Goal: Information Seeking & Learning: Learn about a topic

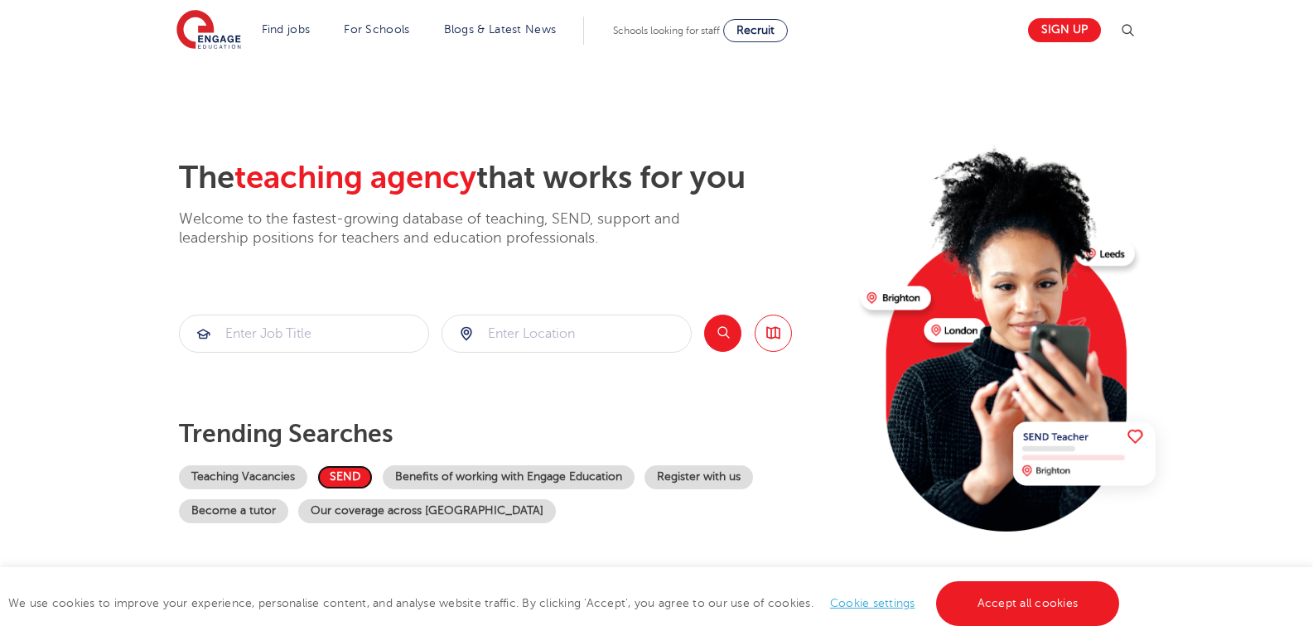
click at [343, 473] on link "SEND" at bounding box center [345, 478] width 56 height 24
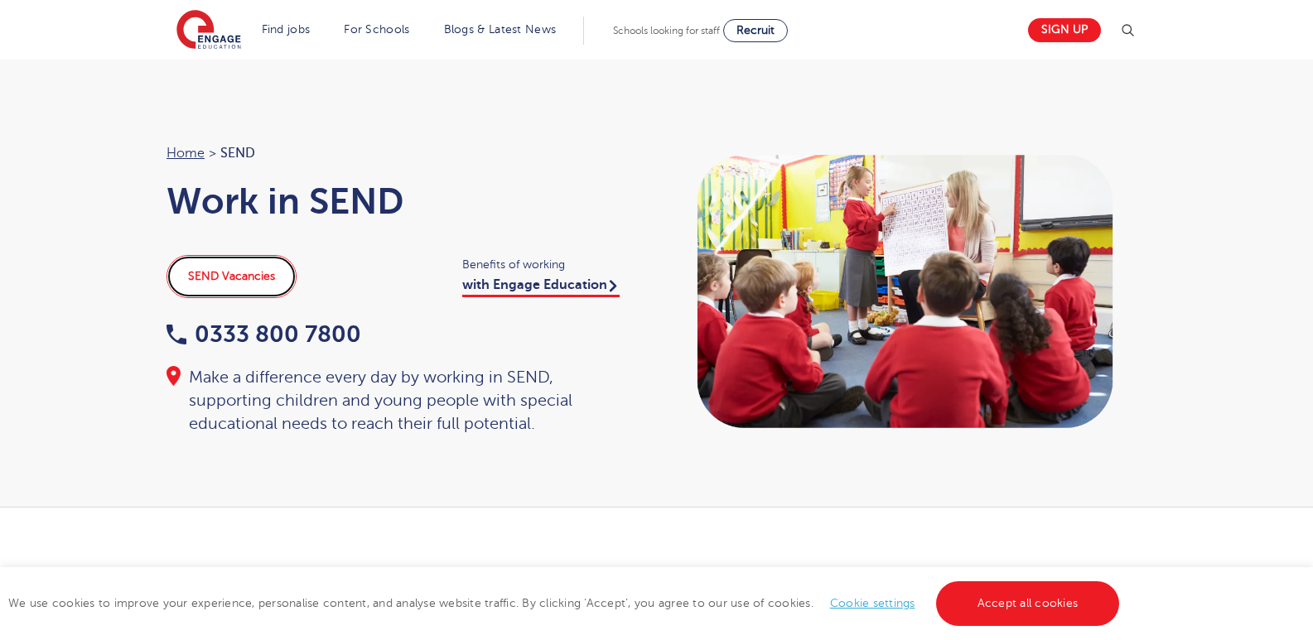
click at [217, 282] on link "SEND Vacancies" at bounding box center [232, 276] width 130 height 43
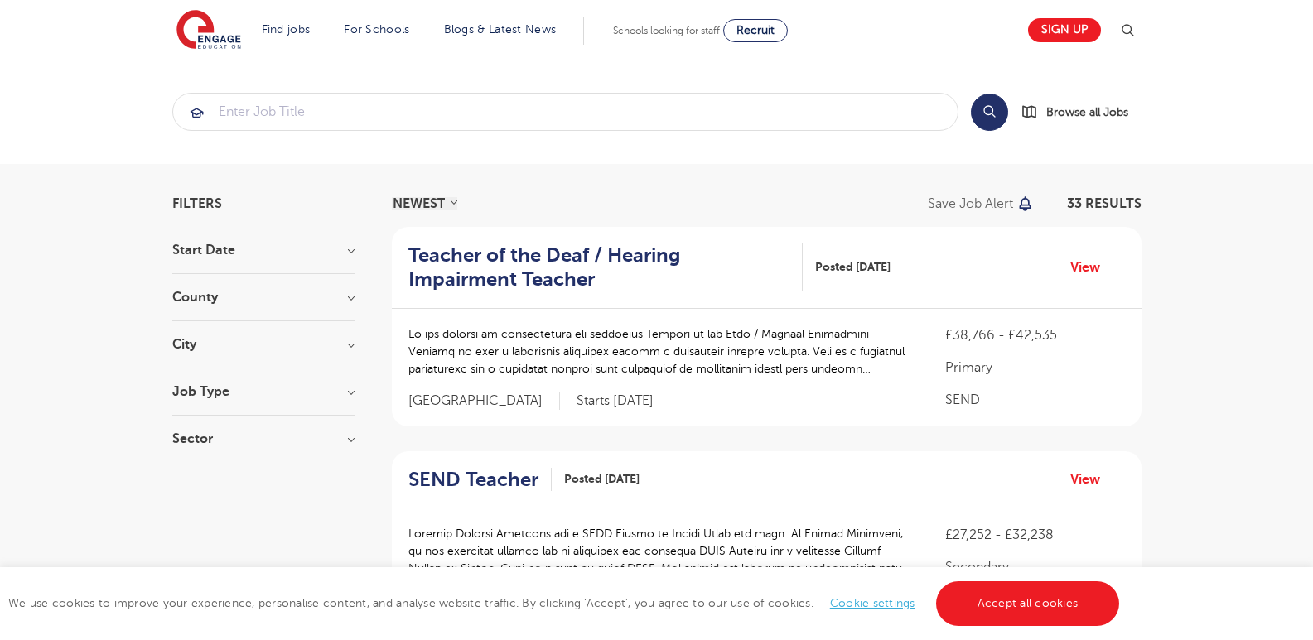
click at [313, 298] on h3 "County" at bounding box center [263, 297] width 182 height 13
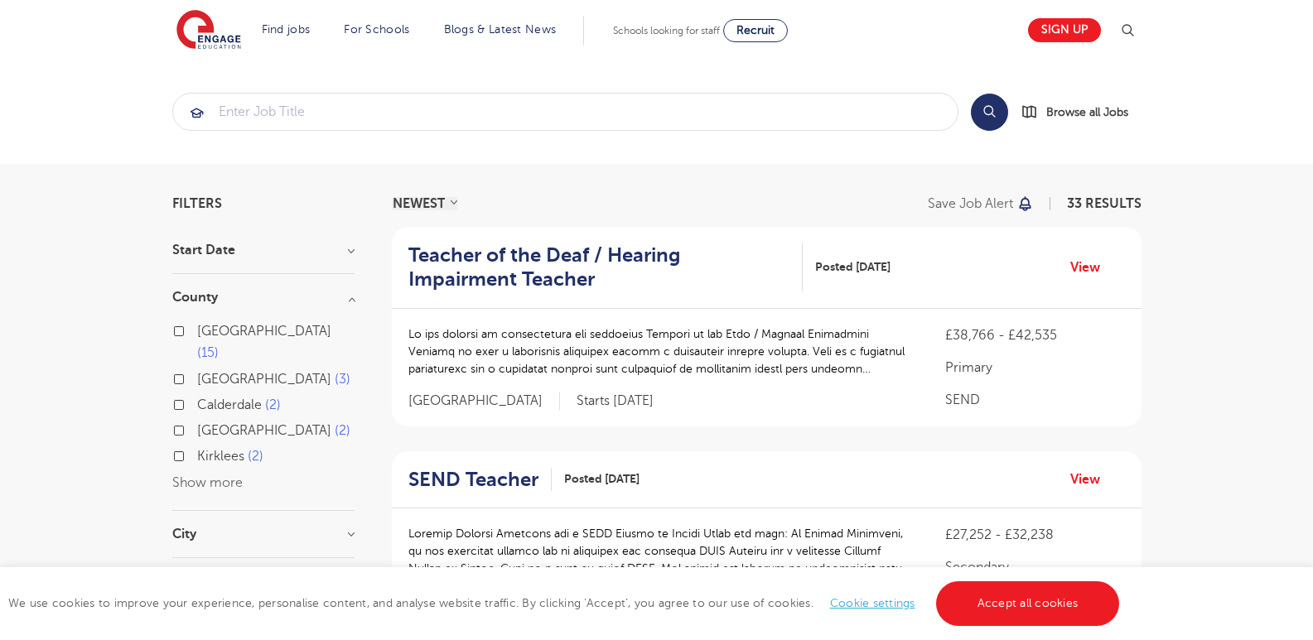
click at [215, 476] on button "Show more" at bounding box center [207, 483] width 70 height 15
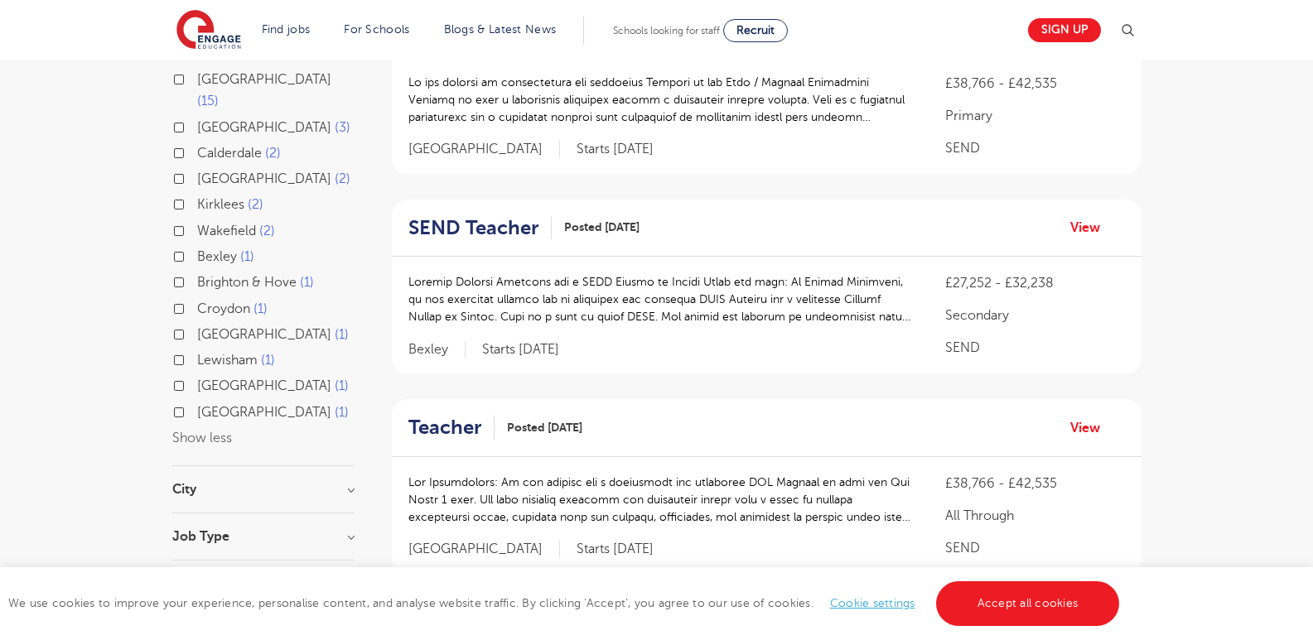
scroll to position [263, 0]
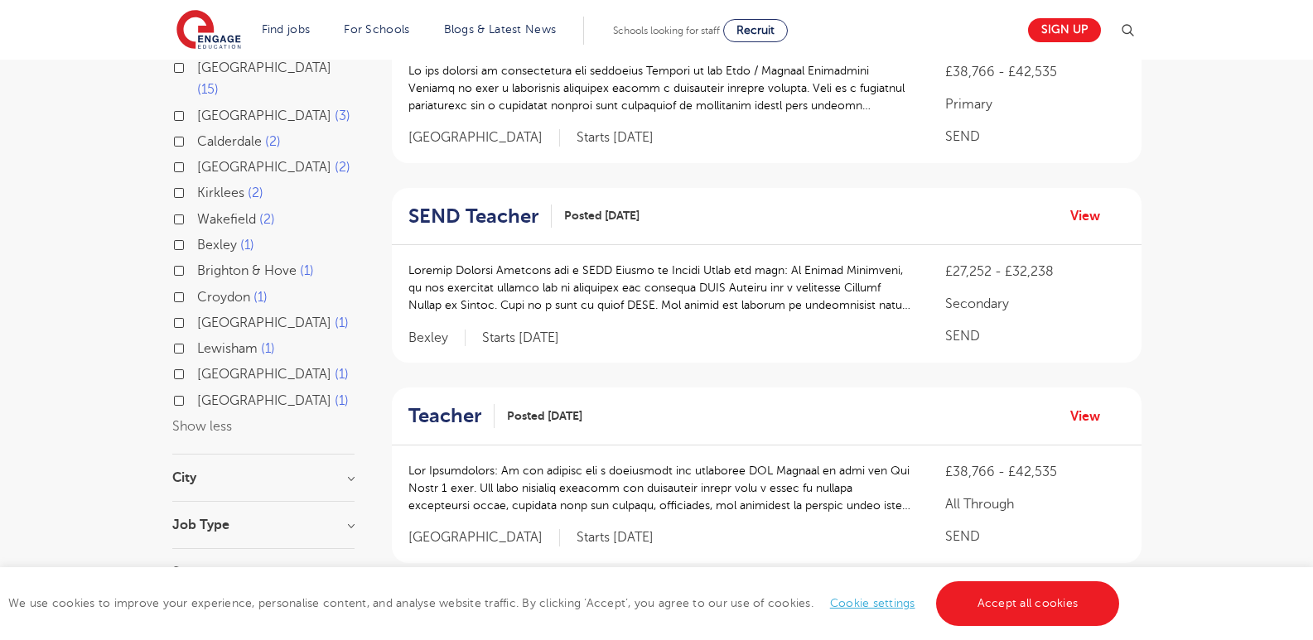
click at [282, 471] on h3 "City" at bounding box center [263, 477] width 182 height 13
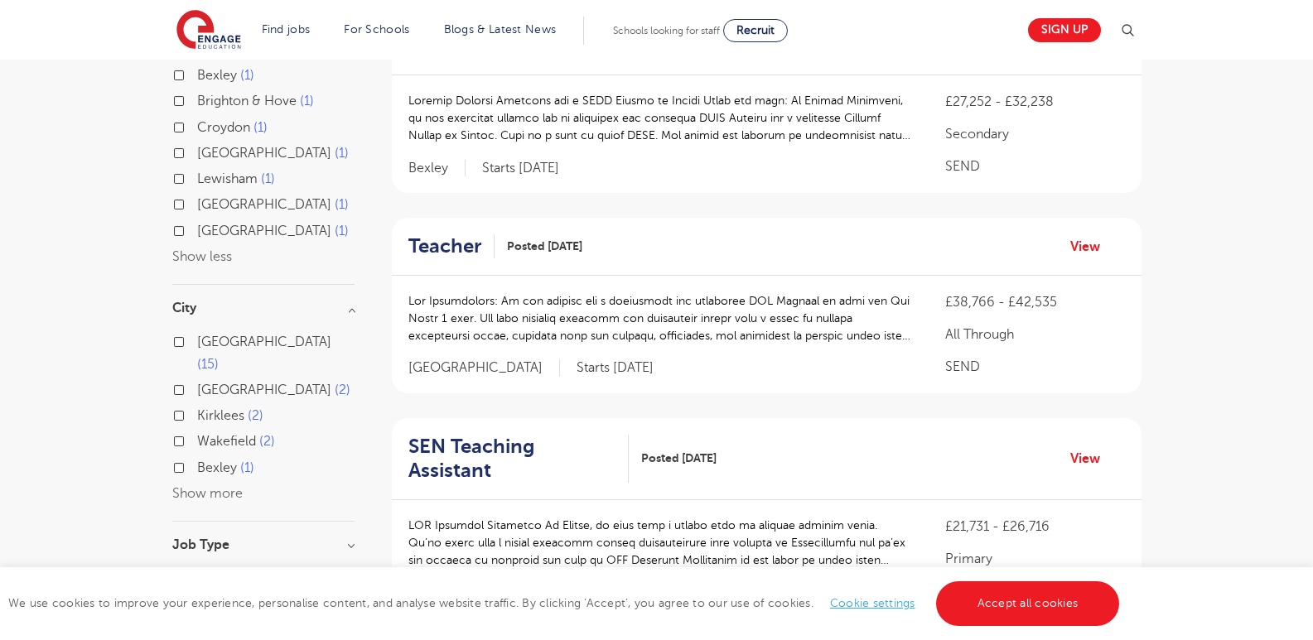
scroll to position [456, 0]
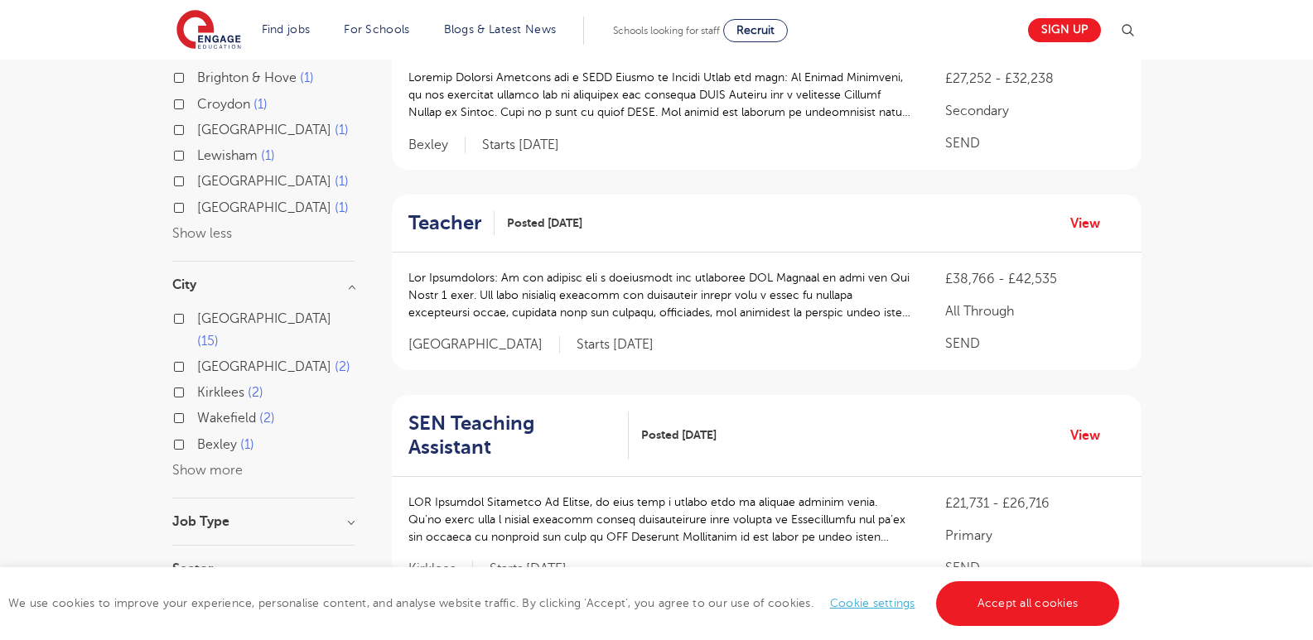
click at [203, 463] on button "Show more" at bounding box center [207, 470] width 70 height 15
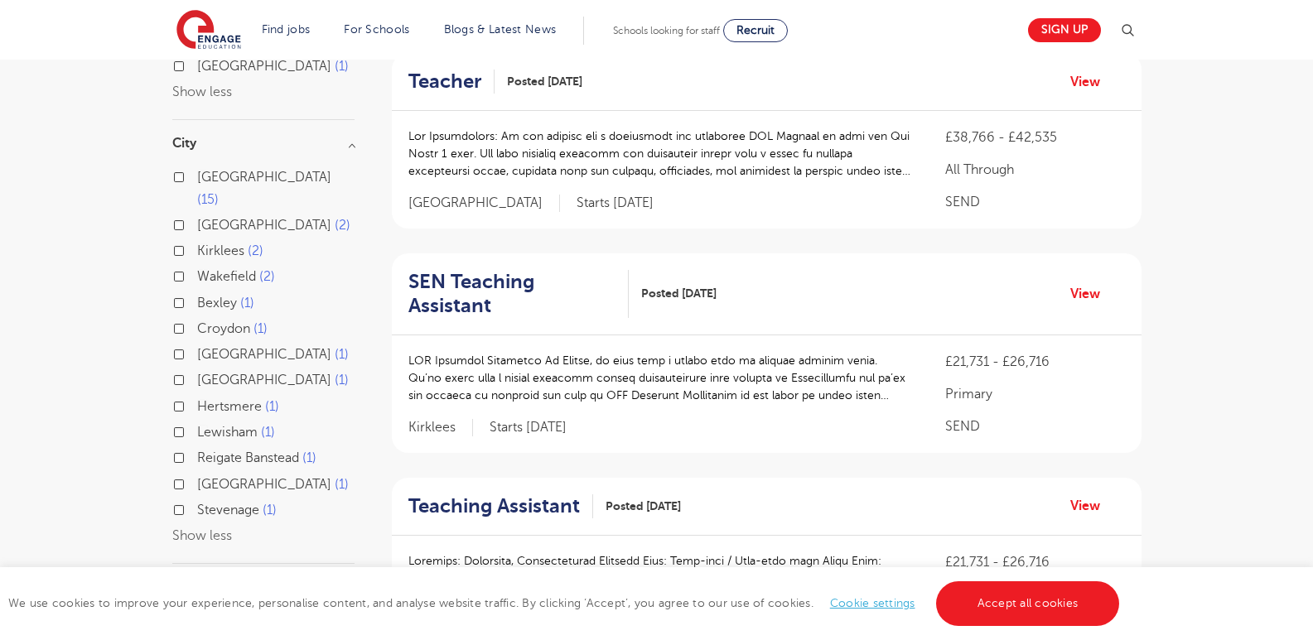
scroll to position [0, 0]
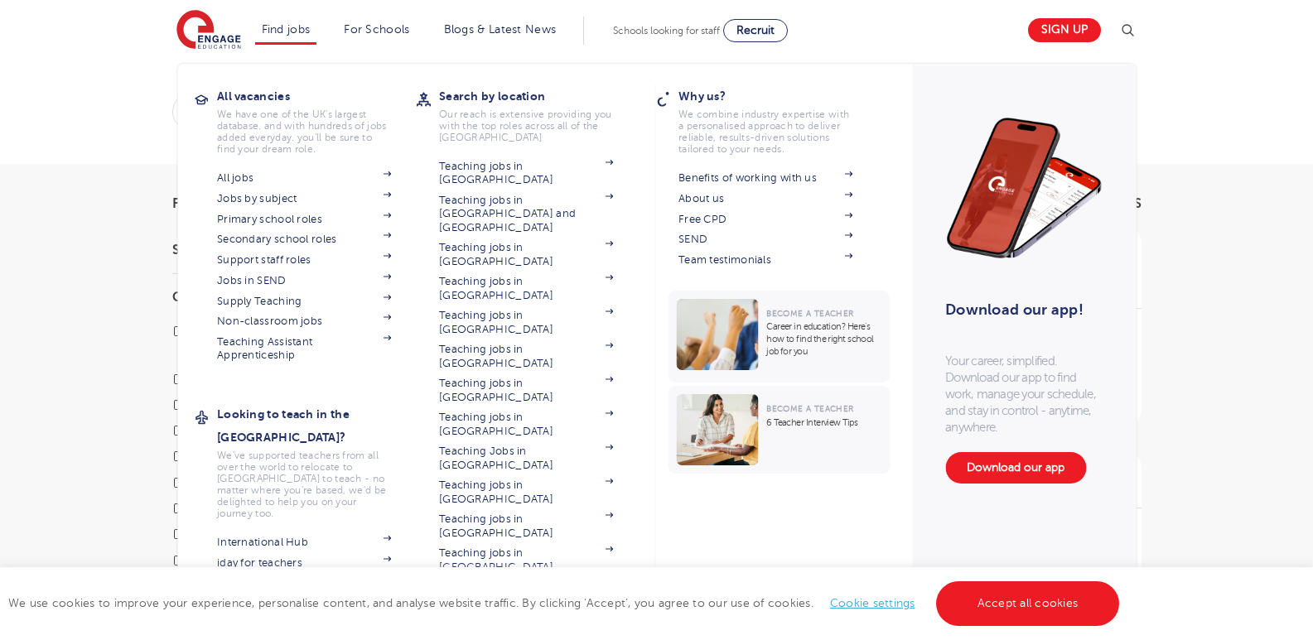
click at [491, 615] on link "View all locations" at bounding box center [526, 621] width 174 height 13
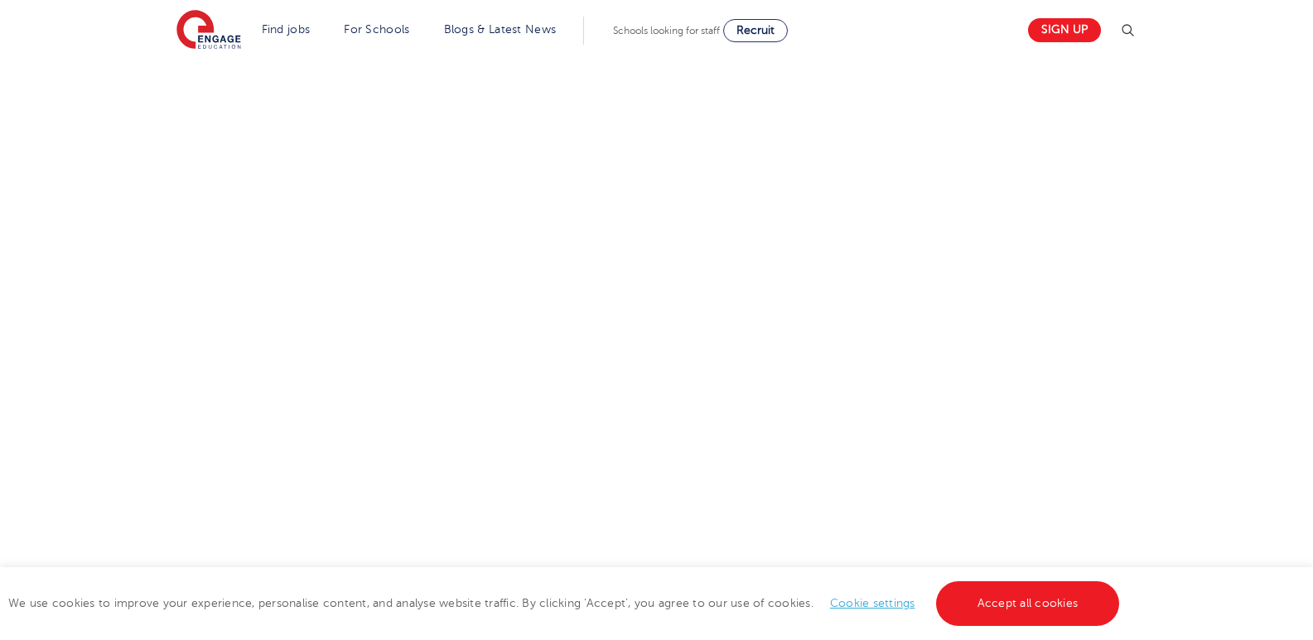
scroll to position [221, 0]
